Goal: Task Accomplishment & Management: Manage account settings

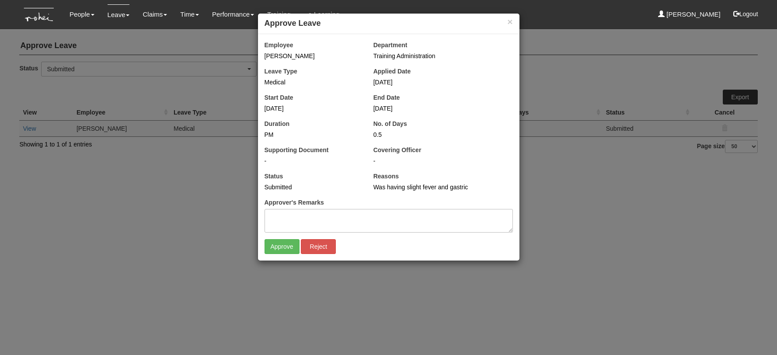
select select "50"
click at [275, 247] on input "Approve" at bounding box center [282, 246] width 35 height 15
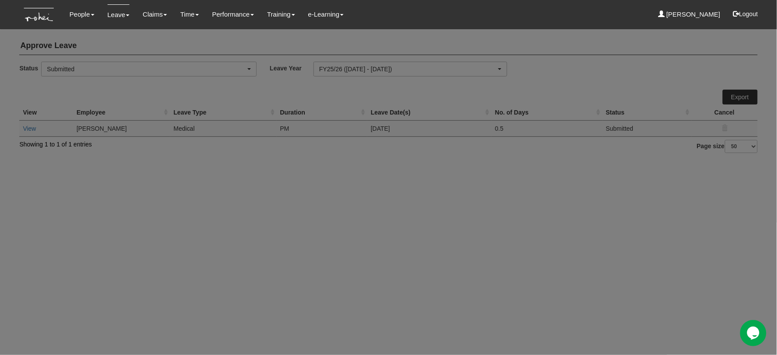
select select "50"
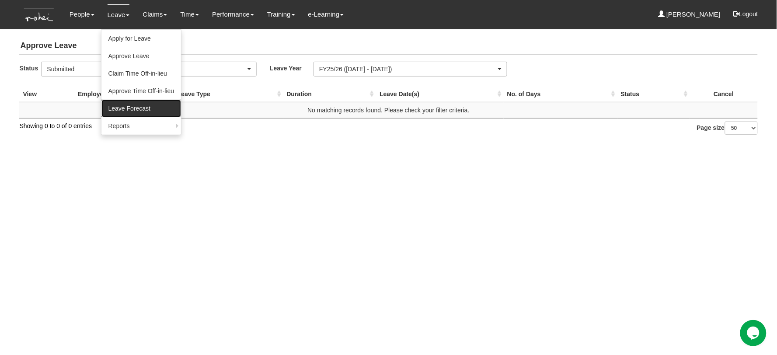
click at [135, 106] on link "Leave Forecast" at bounding box center [141, 108] width 80 height 17
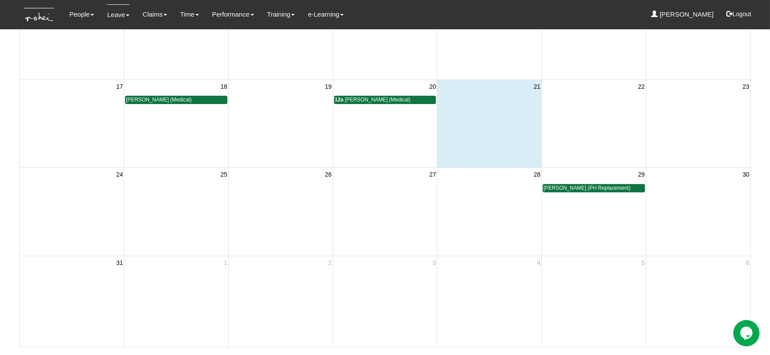
scroll to position [286, 0]
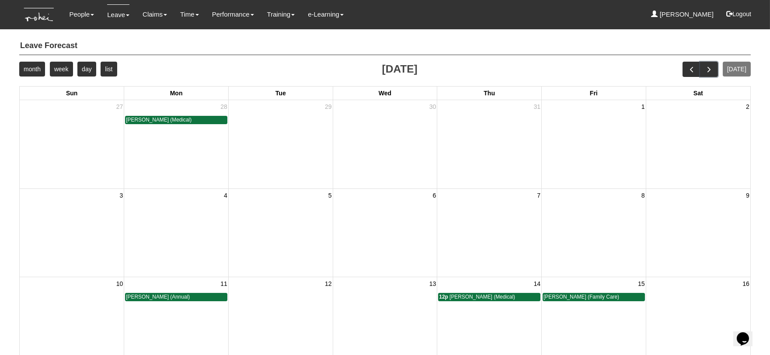
click at [710, 73] on span "next" at bounding box center [708, 69] width 9 height 9
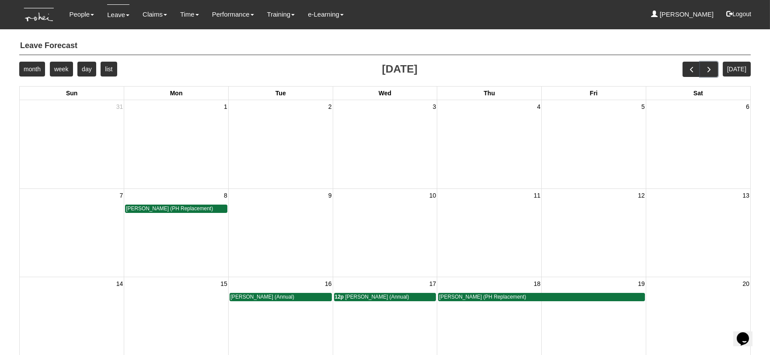
click at [714, 69] on span "next" at bounding box center [708, 69] width 9 height 9
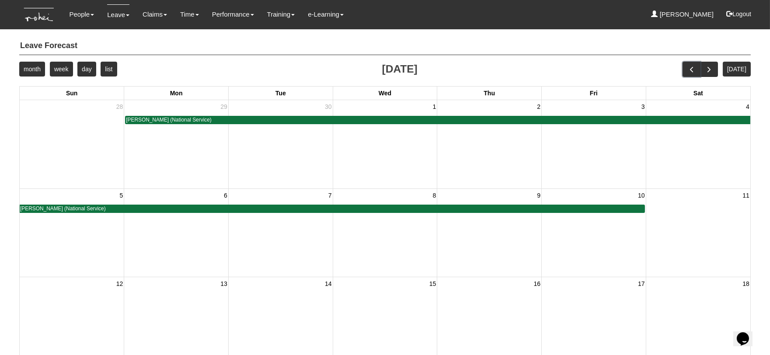
click at [693, 73] on span "prev" at bounding box center [691, 69] width 9 height 9
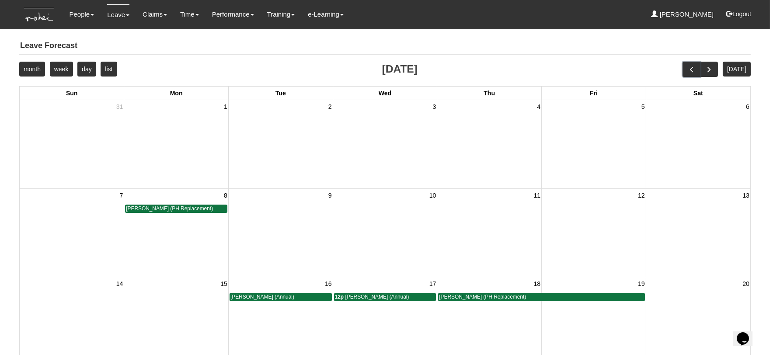
click at [693, 73] on span "prev" at bounding box center [691, 69] width 9 height 9
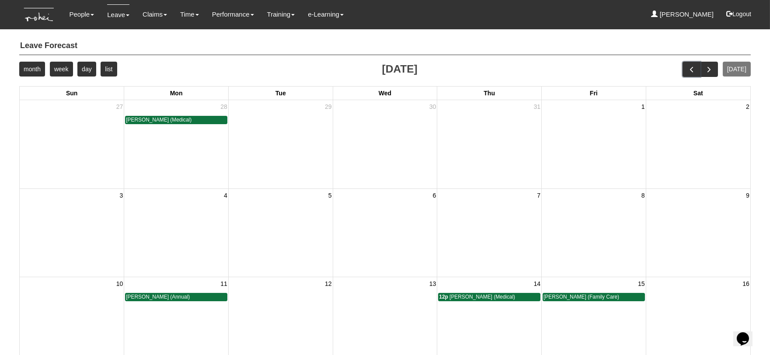
click at [695, 72] on span "prev" at bounding box center [691, 69] width 9 height 9
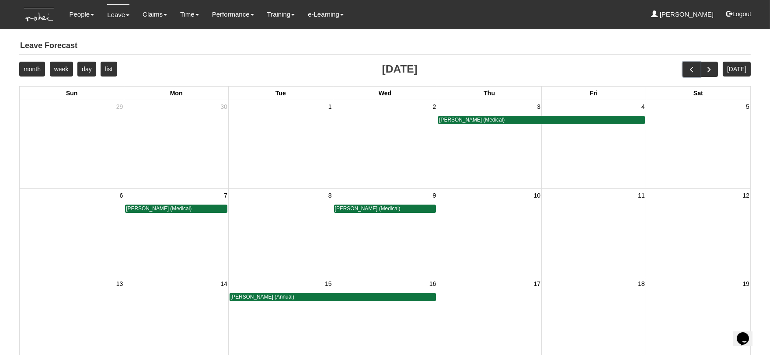
click at [700, 69] on button "prev" at bounding box center [692, 69] width 18 height 15
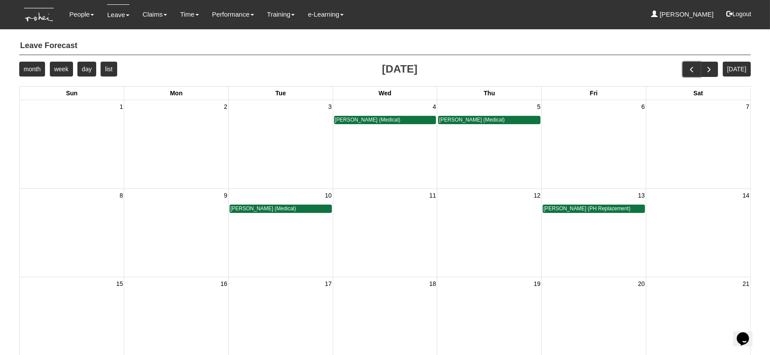
click at [696, 70] on span "prev" at bounding box center [691, 69] width 9 height 9
